Goal: Task Accomplishment & Management: Complete application form

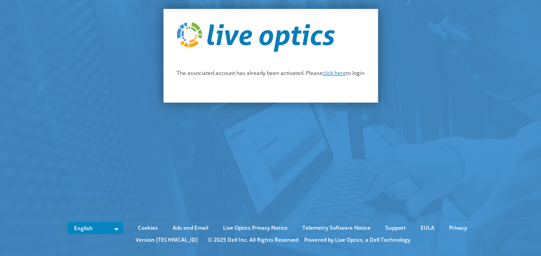
click at [332, 74] on link "click here" at bounding box center [334, 73] width 24 height 8
click at [333, 74] on link "click here" at bounding box center [334, 73] width 24 height 8
click at [331, 74] on link "click here" at bounding box center [334, 73] width 24 height 8
